Goal: Navigation & Orientation: Find specific page/section

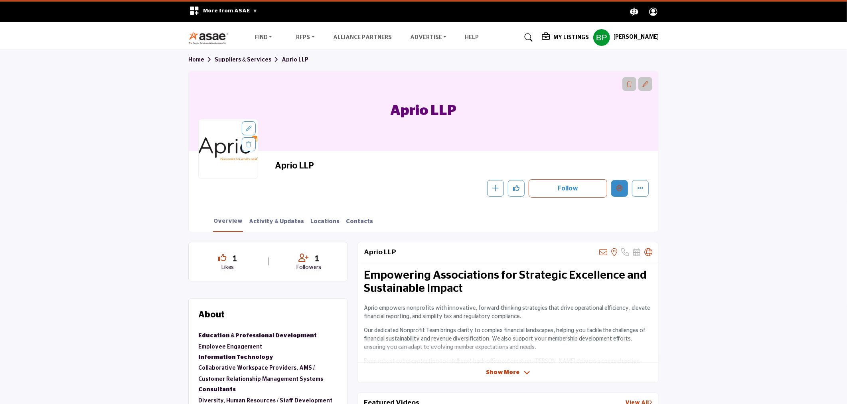
click at [623, 184] on button "Edit company" at bounding box center [620, 188] width 17 height 17
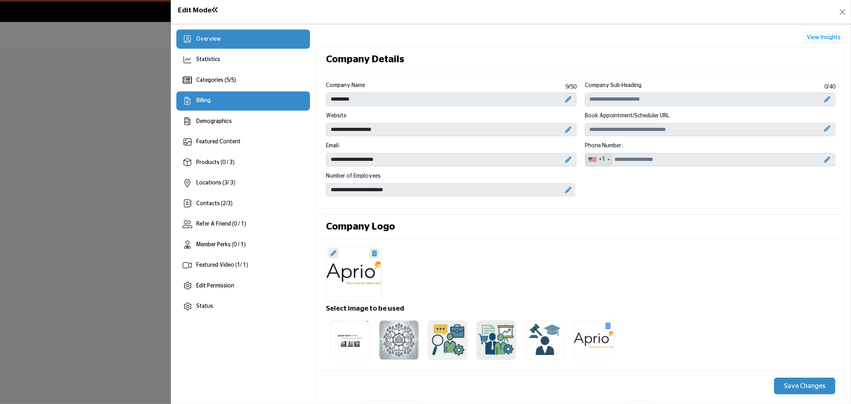
click at [217, 93] on div "Billing" at bounding box center [243, 100] width 134 height 19
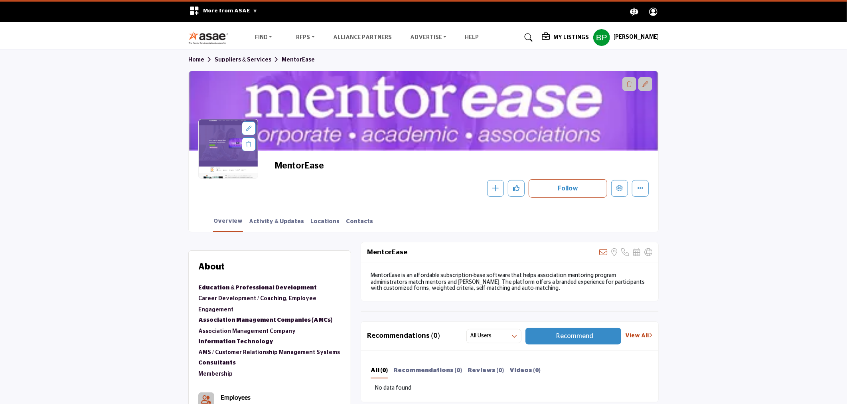
click at [741, 76] on section "Home Suppliers & Services MentorEase MentorEase Follow Following Message" at bounding box center [423, 140] width 847 height 182
